Goal: Find contact information: Find contact information

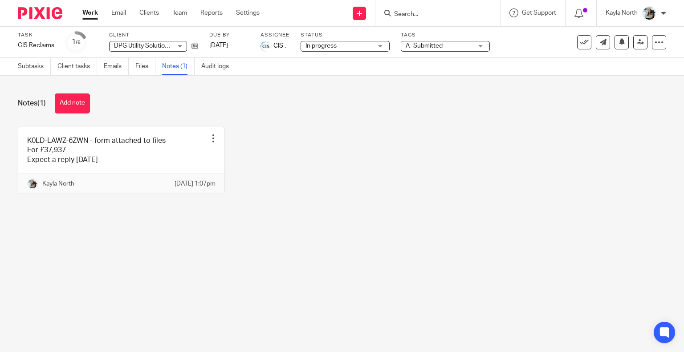
click at [454, 13] on input "Search" at bounding box center [433, 15] width 80 height 8
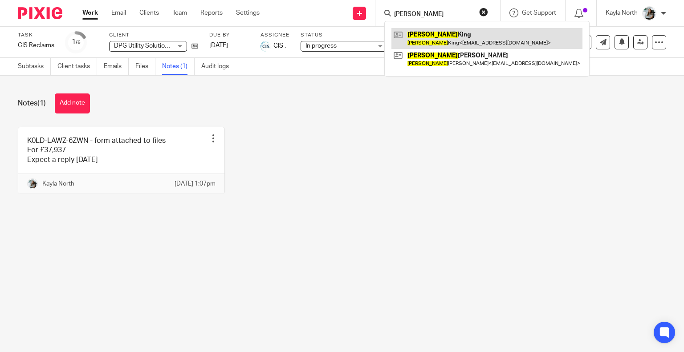
type input "[PERSON_NAME]"
click at [442, 42] on link at bounding box center [486, 38] width 191 height 20
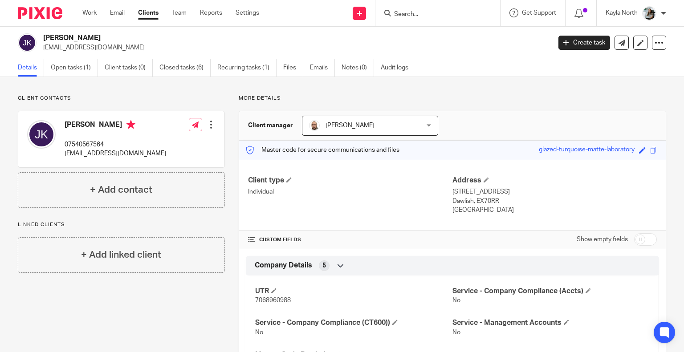
drag, startPoint x: 62, startPoint y: 119, endPoint x: 153, endPoint y: 127, distance: 91.6
click at [153, 127] on div "[PERSON_NAME] 07540567564 [EMAIL_ADDRESS][DOMAIN_NAME] Edit contact Create clie…" at bounding box center [121, 139] width 206 height 56
click at [98, 144] on p "07540567564" at bounding box center [116, 144] width 102 height 9
drag, startPoint x: 40, startPoint y: 154, endPoint x: 154, endPoint y: 162, distance: 114.6
click at [153, 162] on div "[PERSON_NAME] 07540567564 [EMAIL_ADDRESS][DOMAIN_NAME] Edit contact Create clie…" at bounding box center [121, 139] width 206 height 56
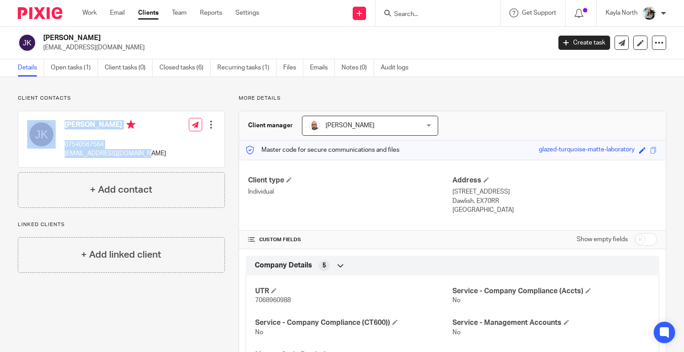
click at [155, 162] on div "[PERSON_NAME] 07540567564 [EMAIL_ADDRESS][DOMAIN_NAME] Edit contact Create clie…" at bounding box center [121, 139] width 206 height 56
click at [401, 15] on input "Search" at bounding box center [433, 15] width 80 height 8
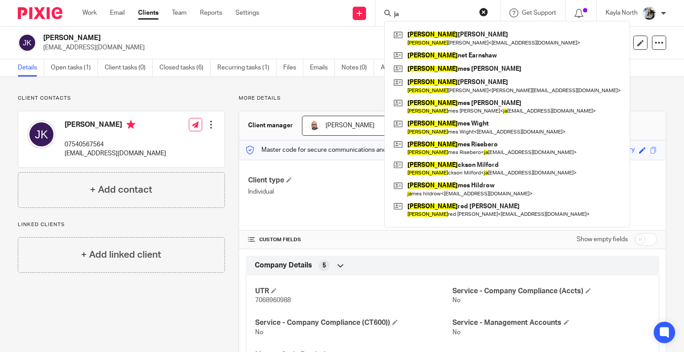
type input "j"
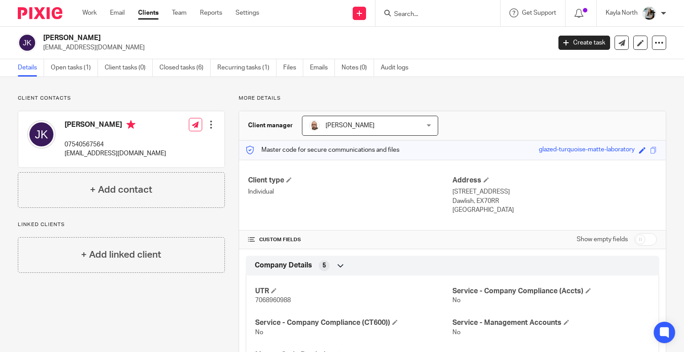
click at [37, 16] on img at bounding box center [40, 13] width 45 height 12
